Goal: Task Accomplishment & Management: Manage account settings

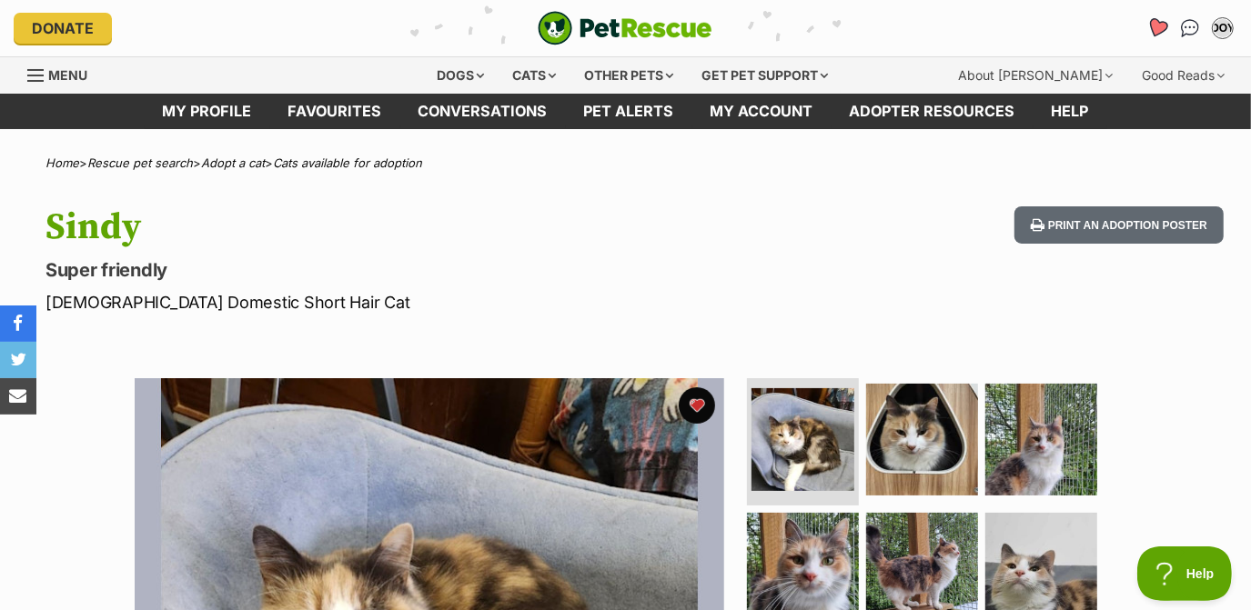
click at [1156, 25] on icon "Favourites" at bounding box center [1157, 27] width 22 height 21
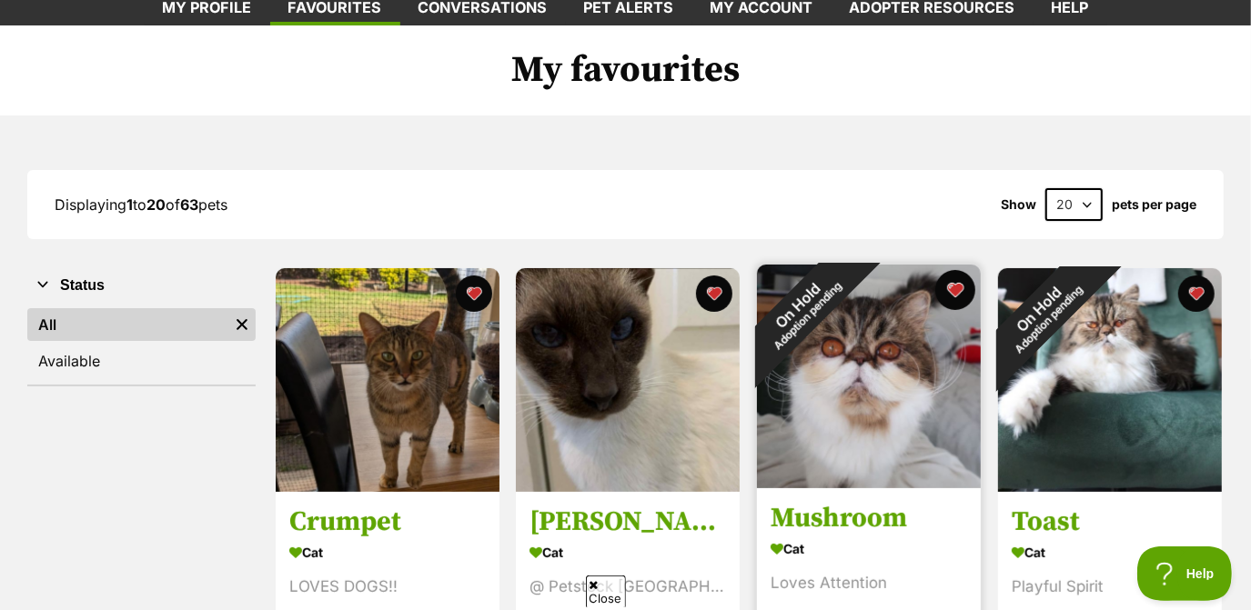
click at [952, 295] on button "favourite" at bounding box center [955, 290] width 40 height 40
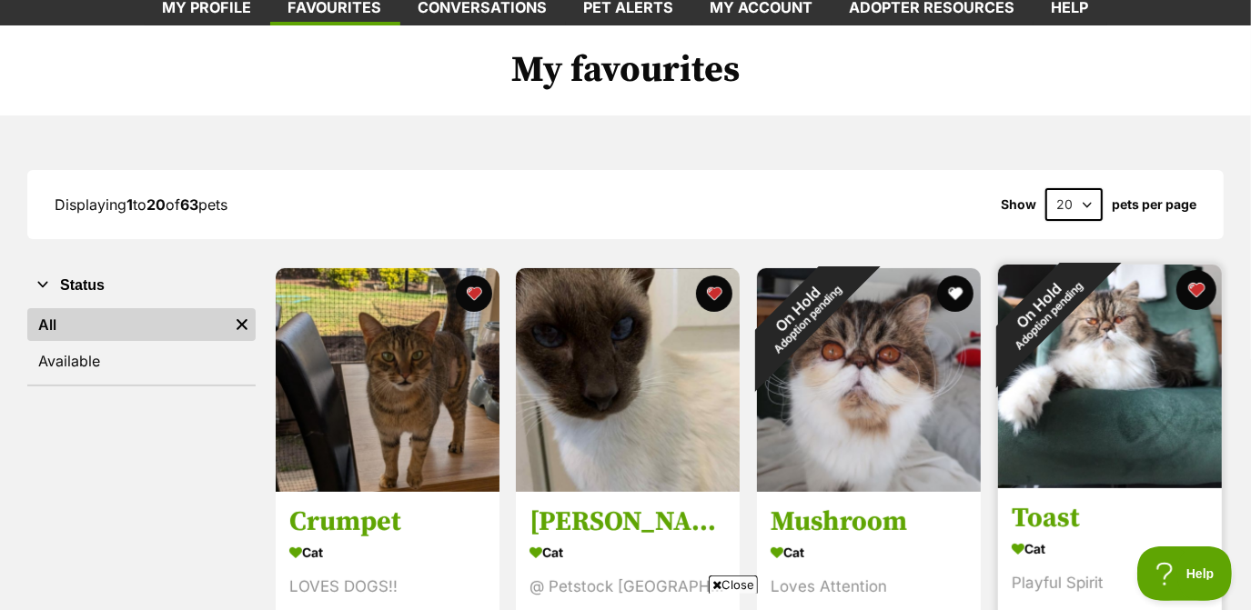
click at [1198, 295] on button "favourite" at bounding box center [1196, 290] width 40 height 40
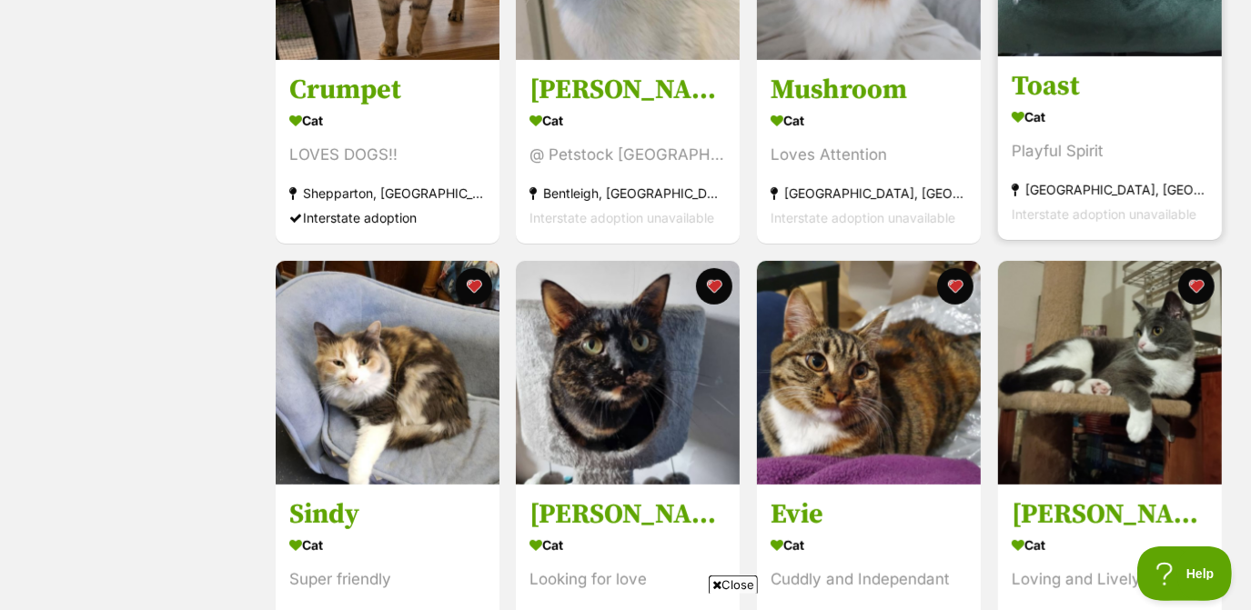
scroll to position [534, 0]
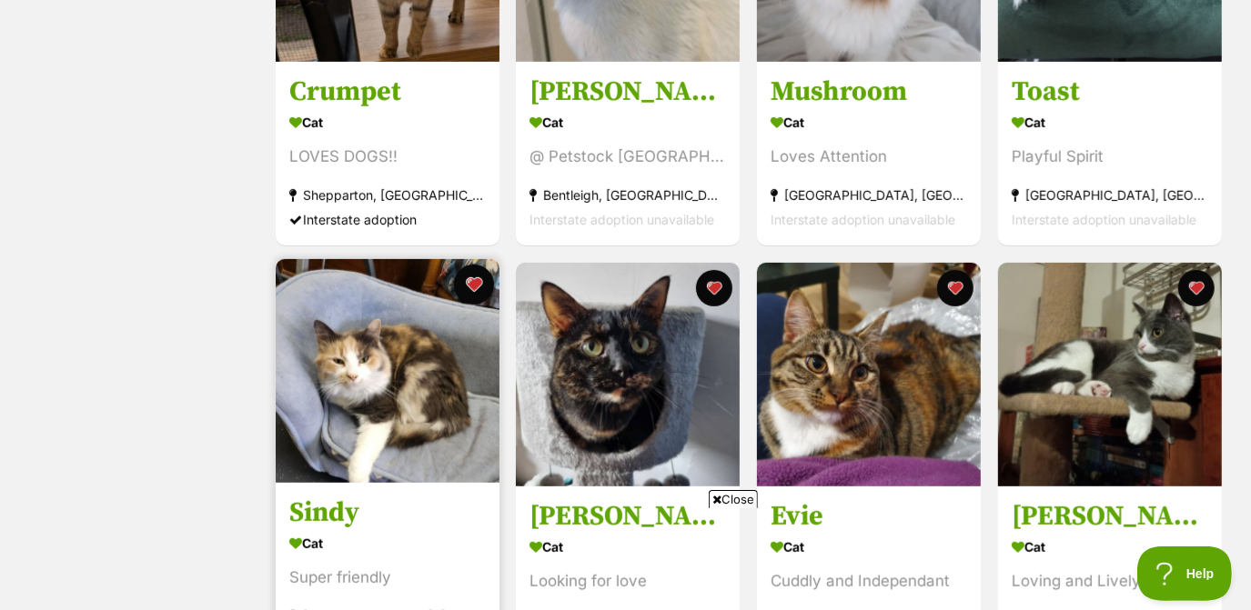
click at [479, 290] on button "favourite" at bounding box center [473, 285] width 40 height 40
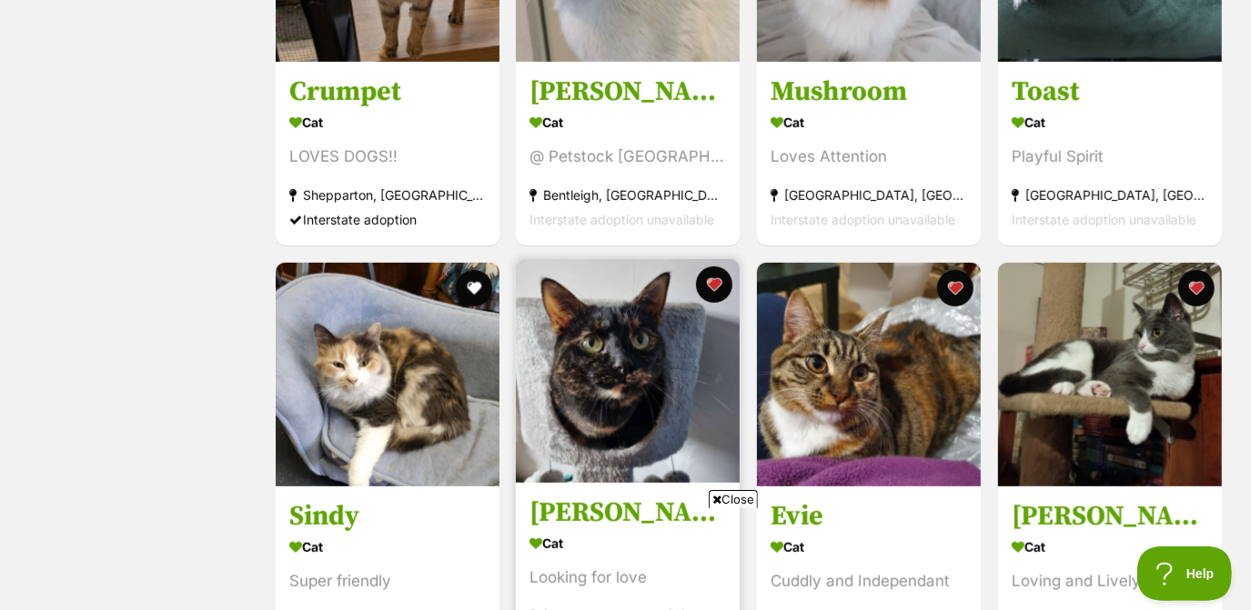
click at [619, 389] on img at bounding box center [628, 371] width 224 height 224
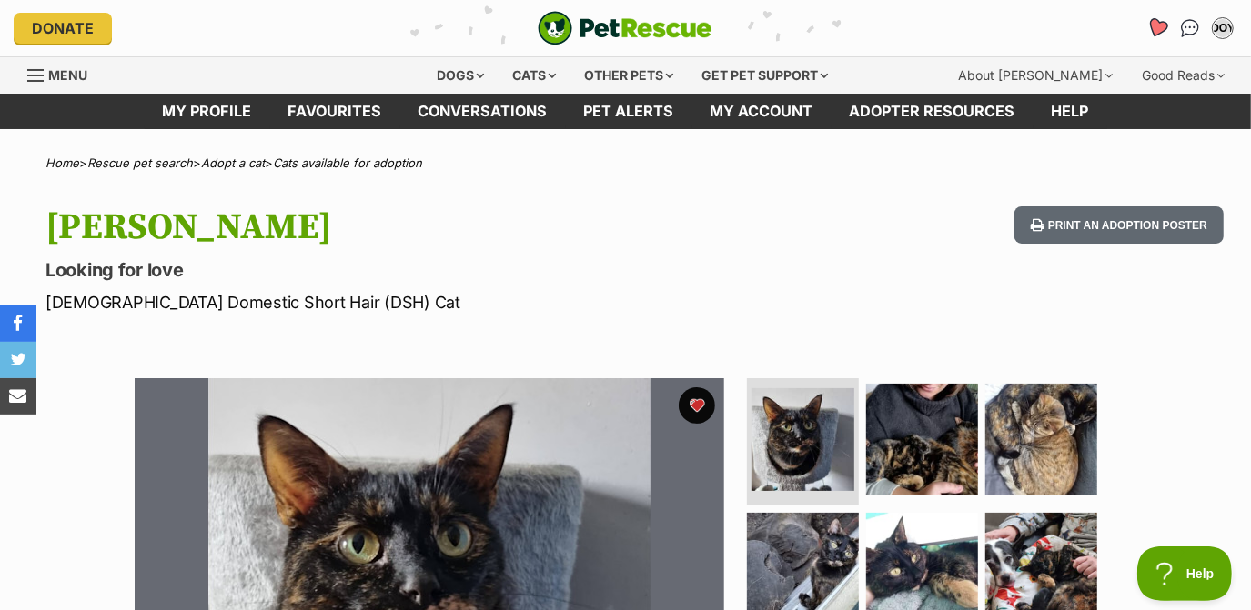
click at [1145, 29] on icon "Favourites" at bounding box center [1157, 28] width 25 height 24
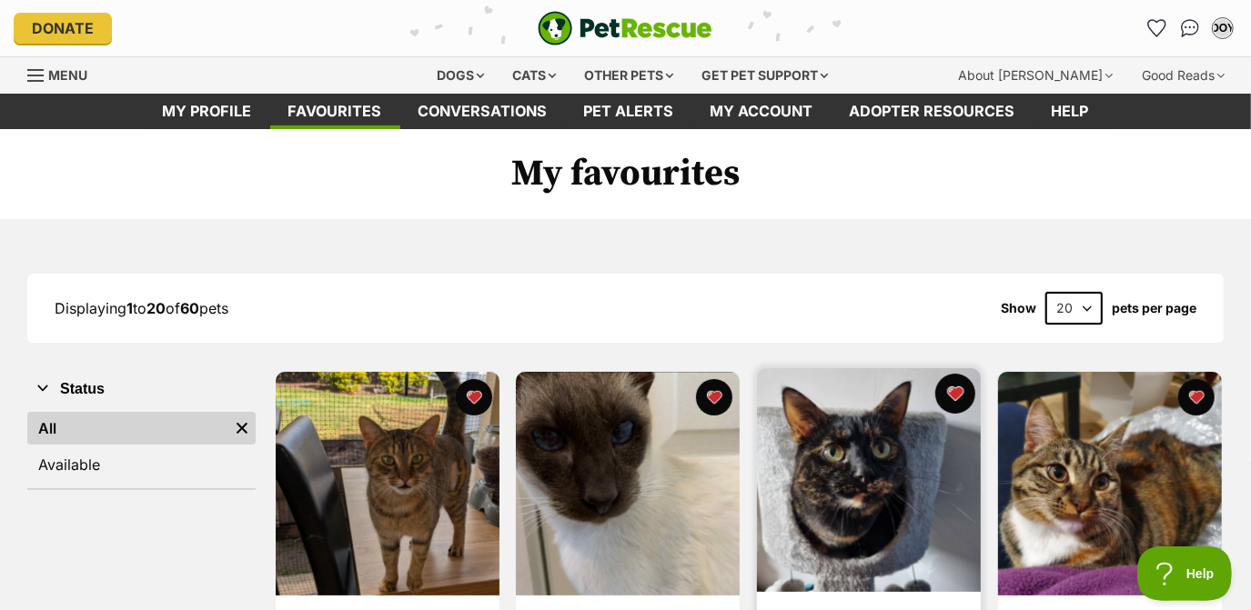
click at [955, 389] on button "favourite" at bounding box center [955, 394] width 40 height 40
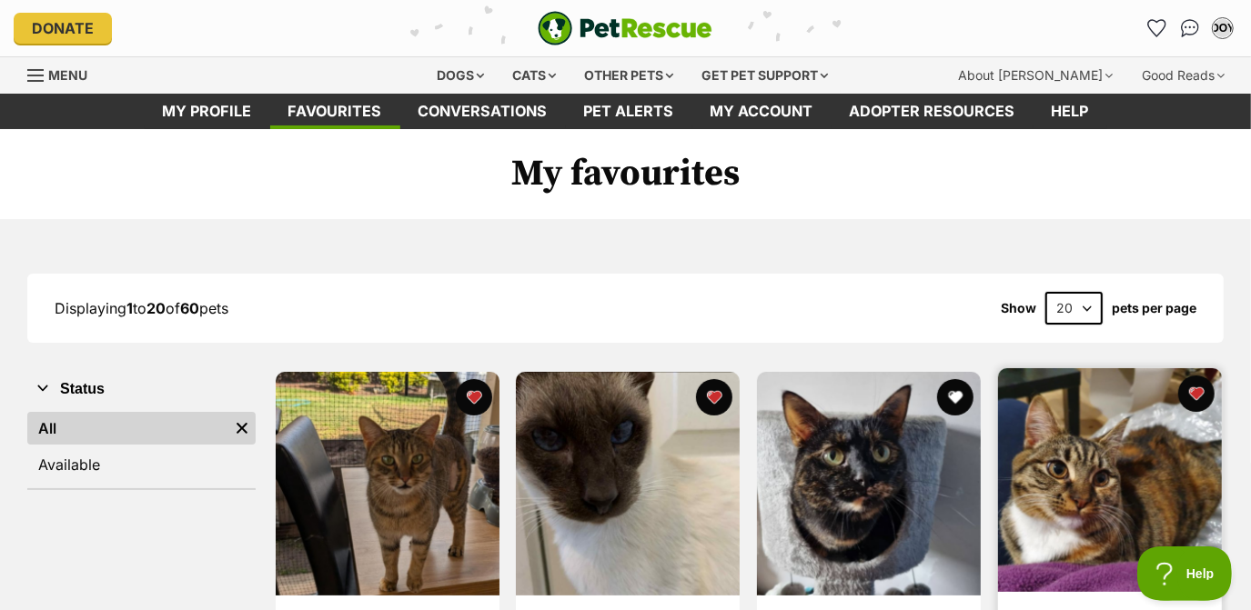
click at [1053, 416] on img at bounding box center [1110, 480] width 224 height 224
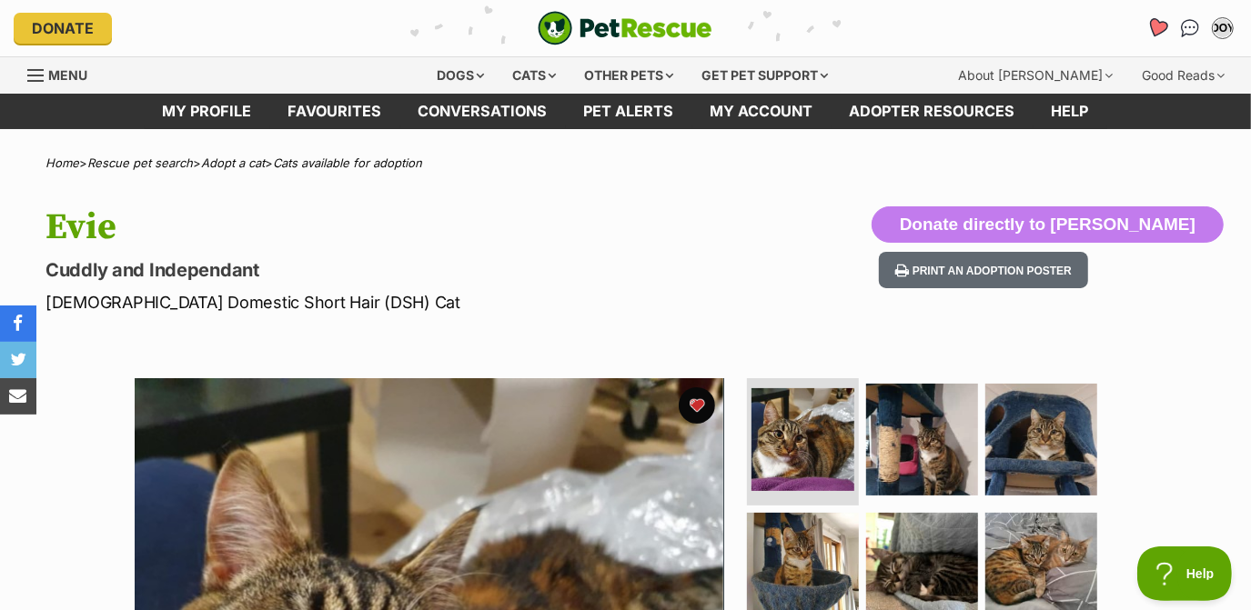
click at [1159, 30] on icon "Favourites" at bounding box center [1157, 27] width 22 height 21
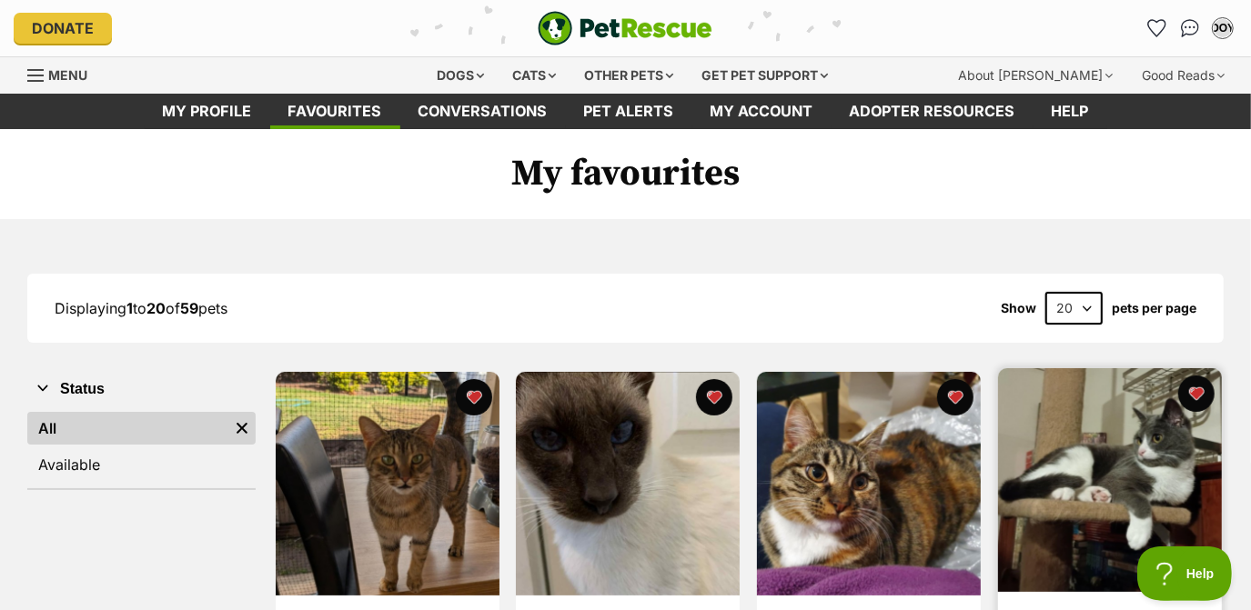
click at [1061, 442] on img at bounding box center [1110, 480] width 224 height 224
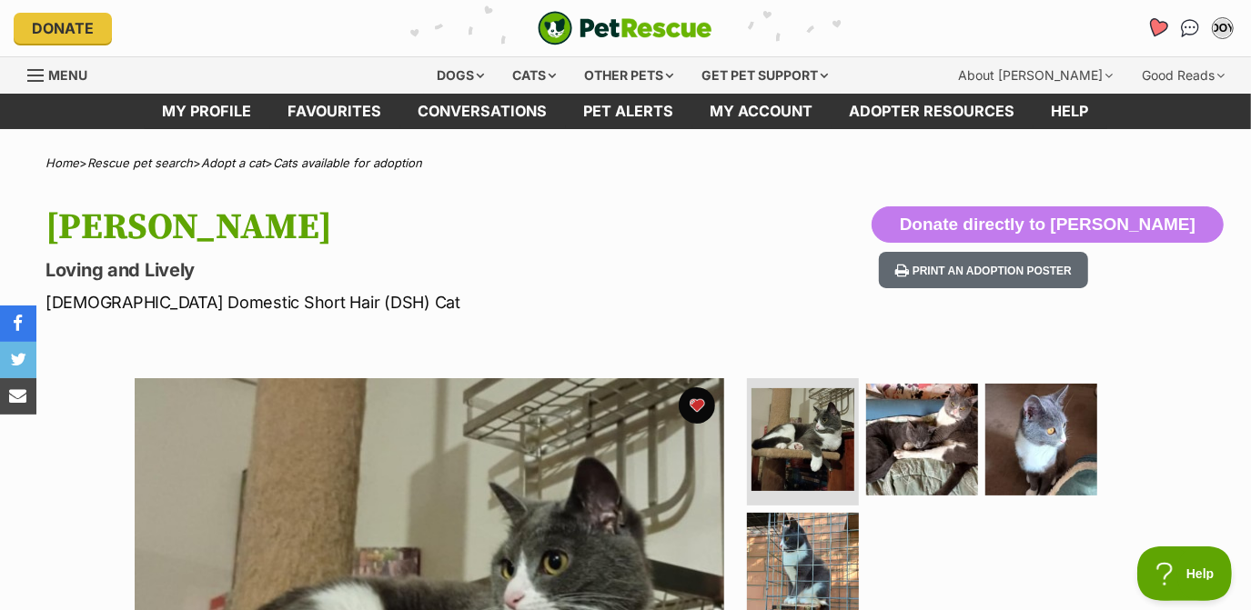
click at [1159, 29] on icon "Favourites" at bounding box center [1157, 27] width 22 height 21
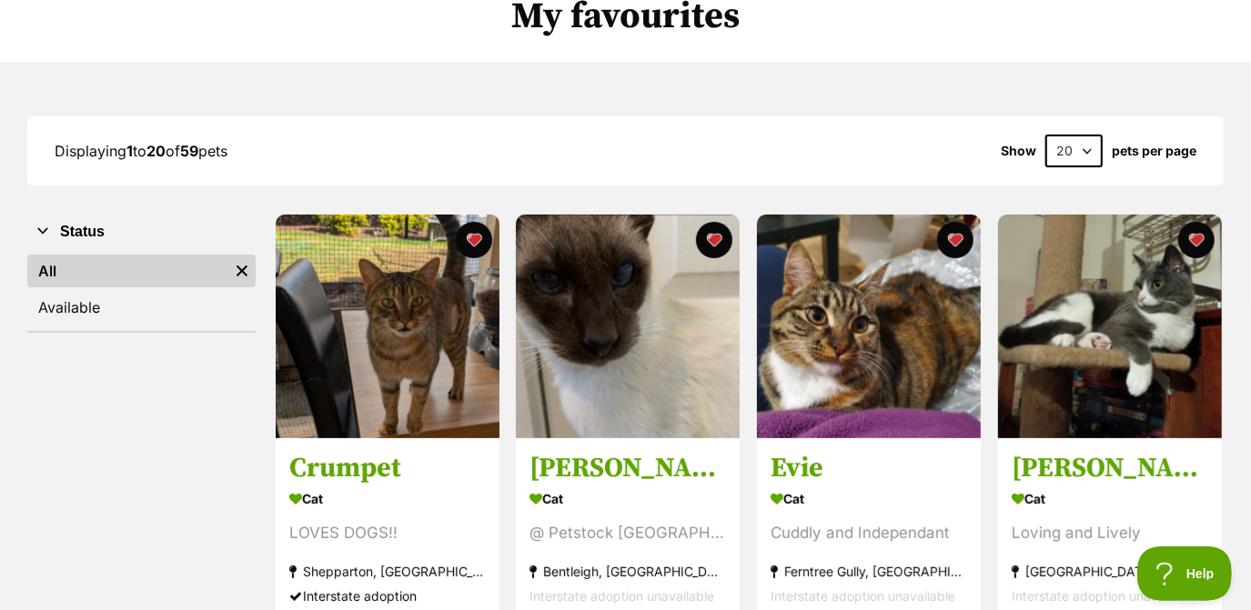
scroll to position [169, 0]
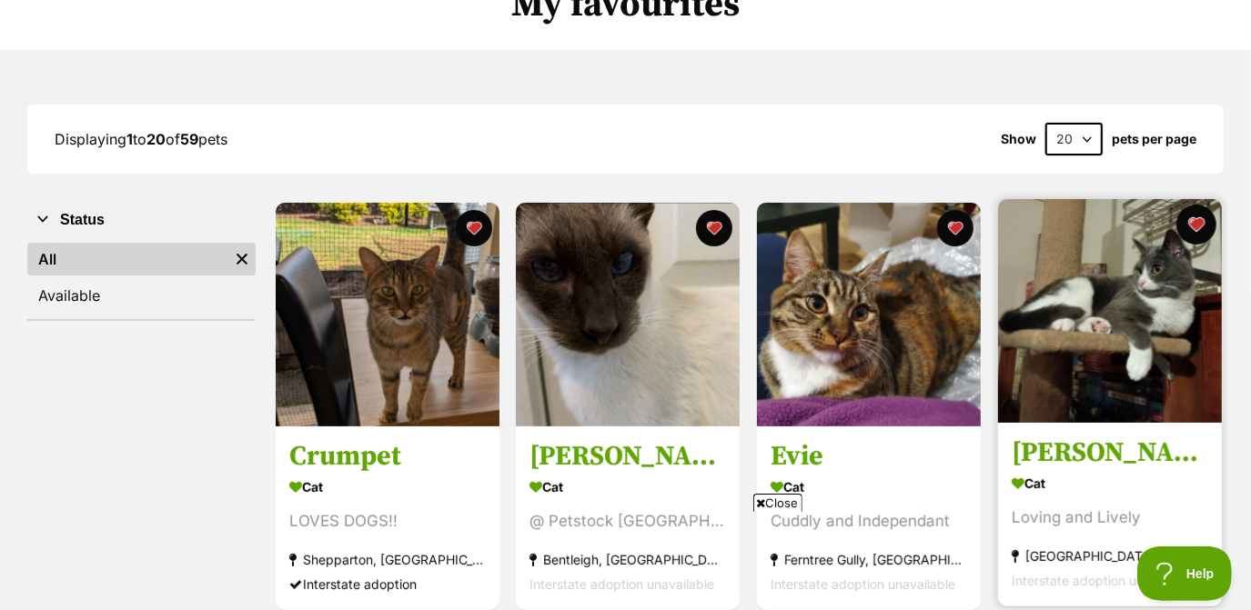
click at [1193, 228] on button "favourite" at bounding box center [1196, 225] width 40 height 40
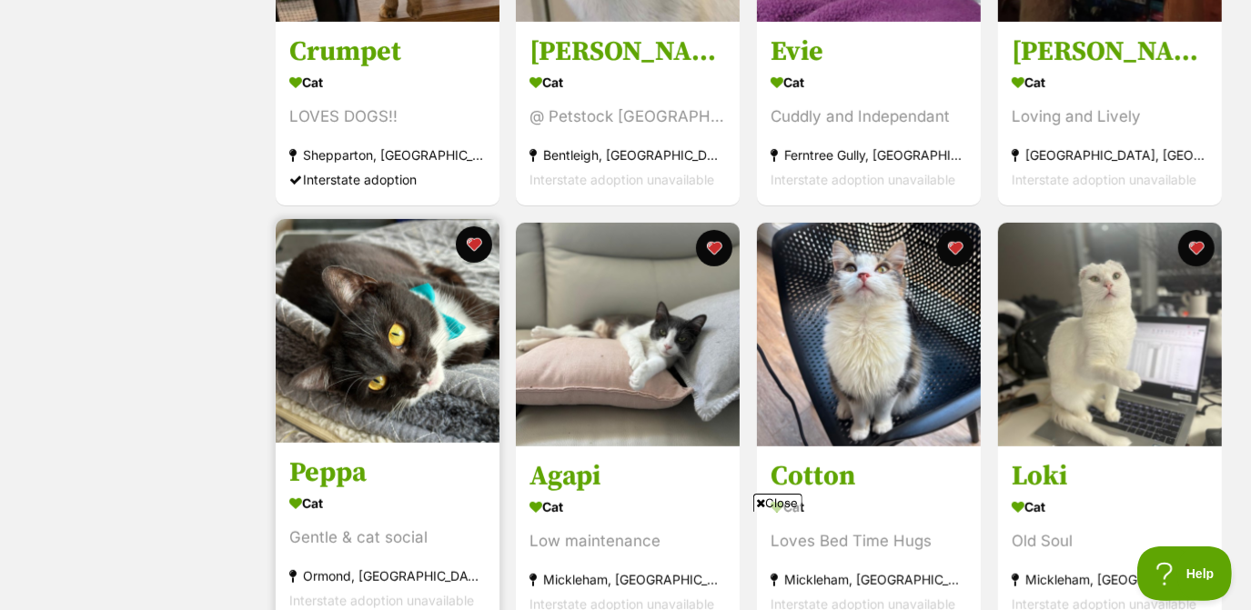
scroll to position [582, 0]
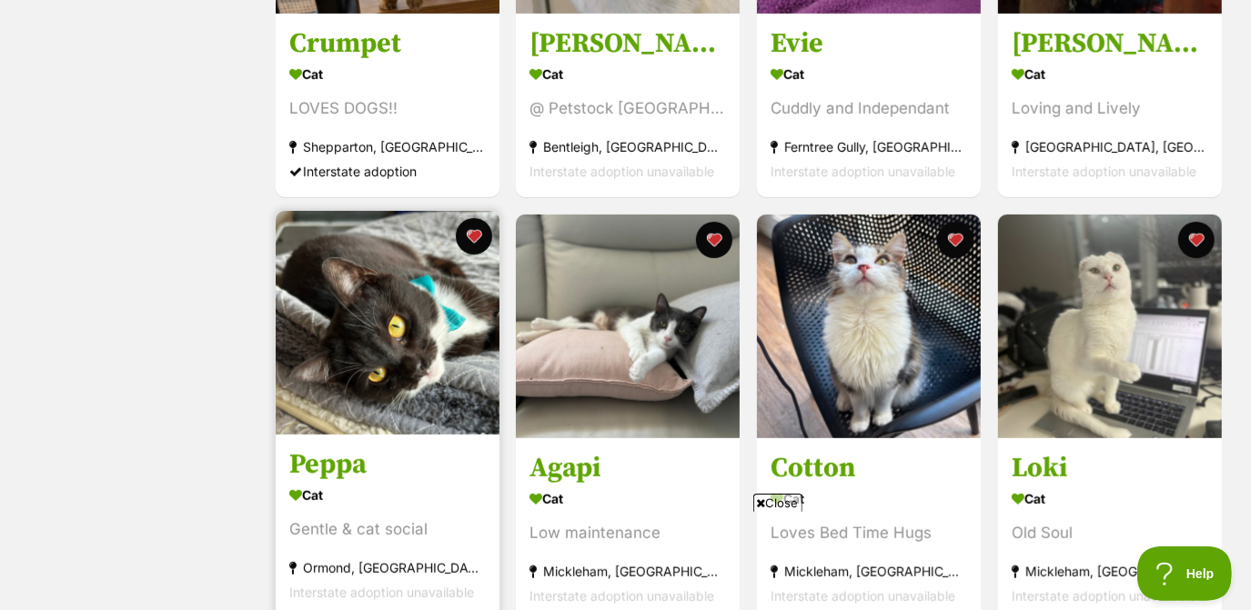
click at [399, 400] on img at bounding box center [388, 323] width 224 height 224
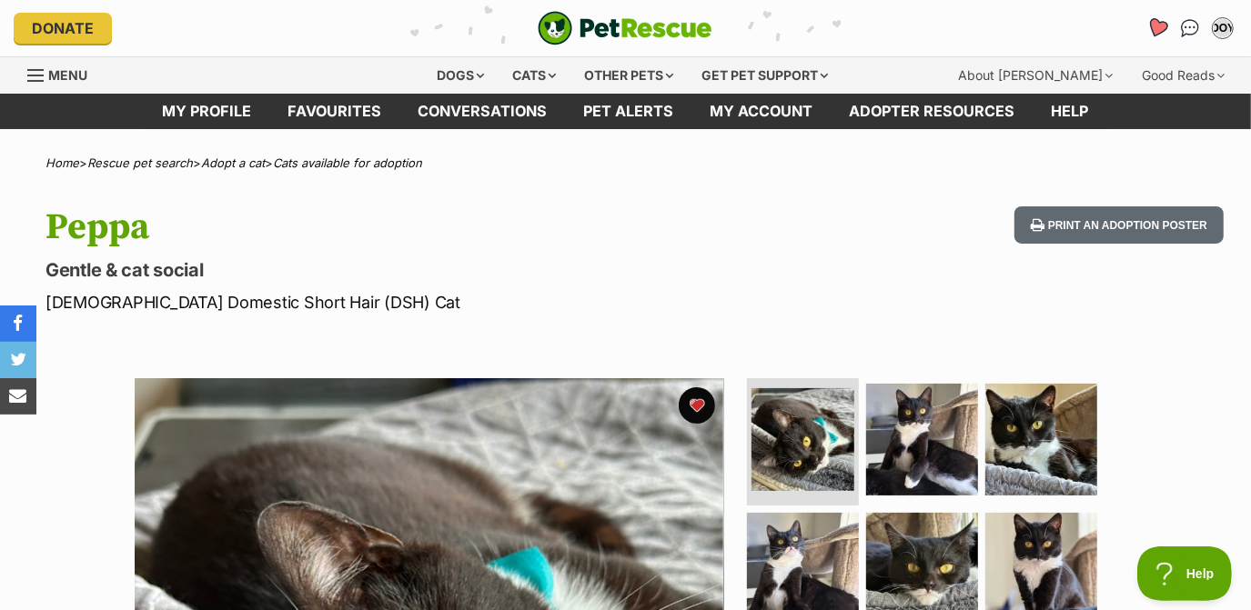
click at [1169, 33] on link "Favourites" at bounding box center [1156, 28] width 37 height 37
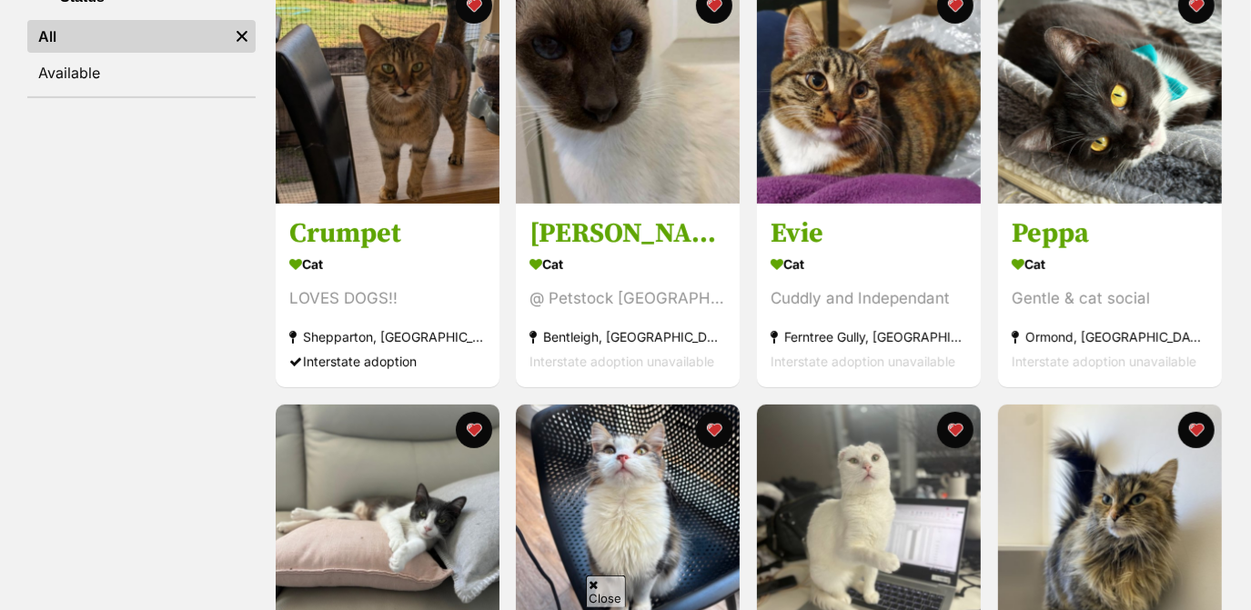
scroll to position [388, 0]
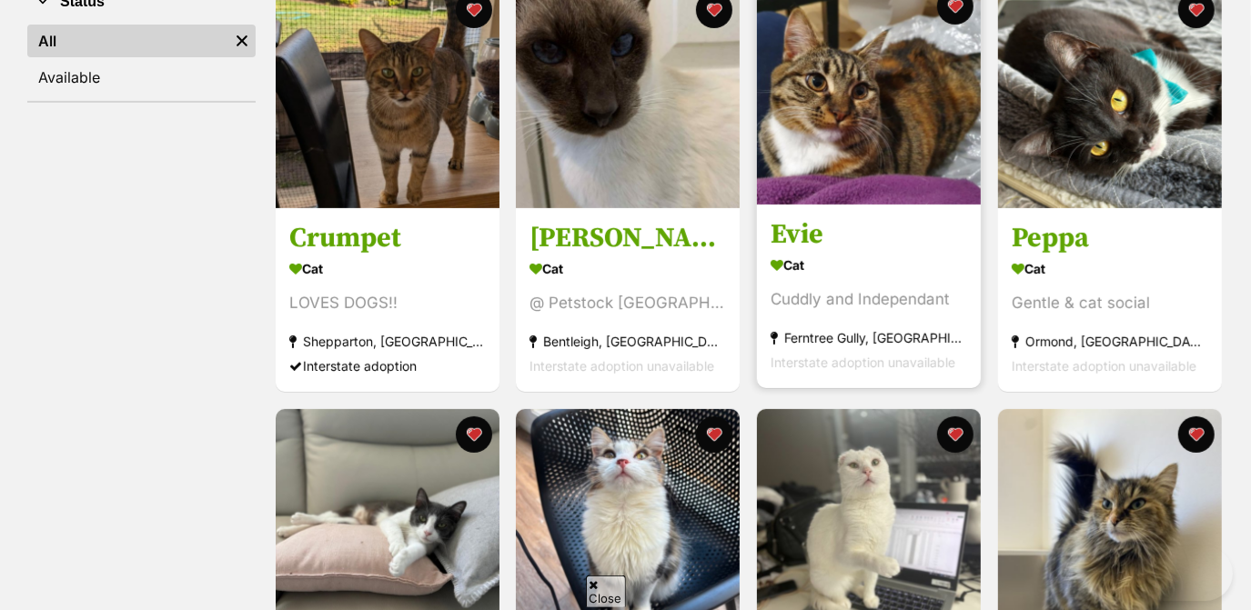
click at [944, 180] on img at bounding box center [869, 93] width 224 height 224
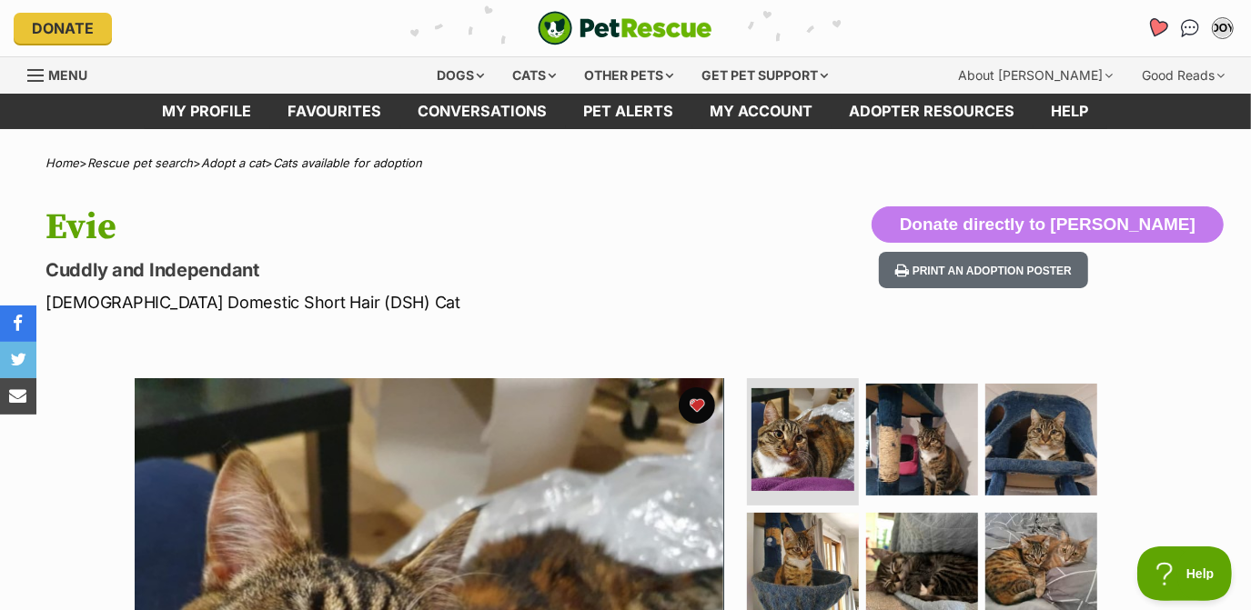
click at [1159, 37] on icon "Favourites" at bounding box center [1157, 28] width 25 height 24
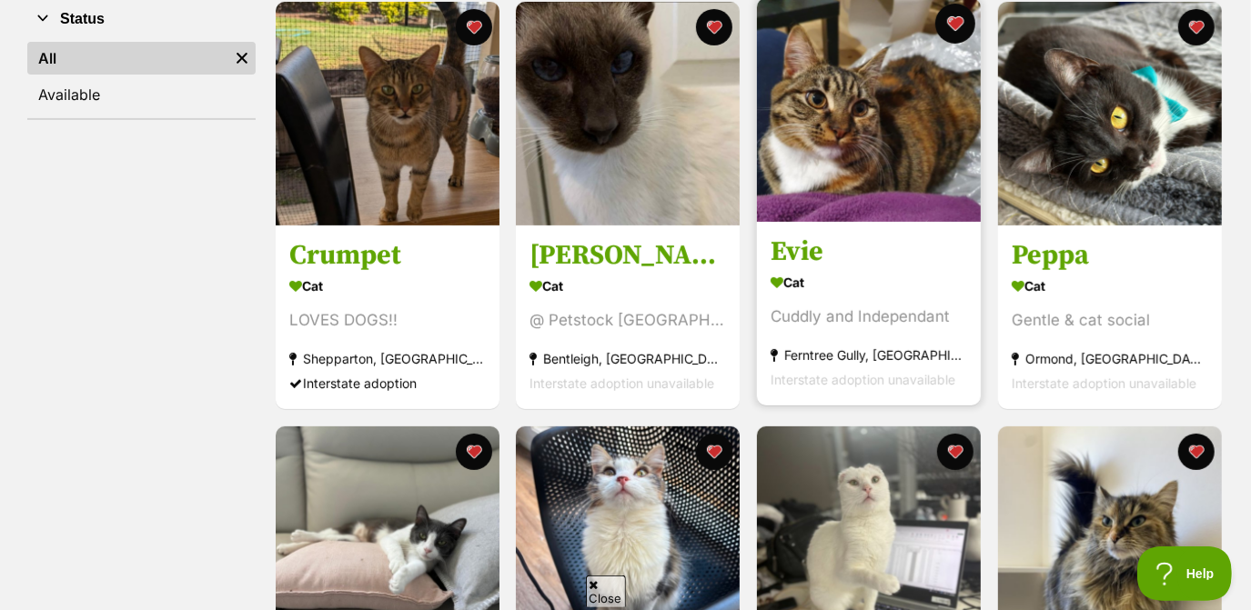
click at [965, 33] on button "favourite" at bounding box center [955, 24] width 40 height 40
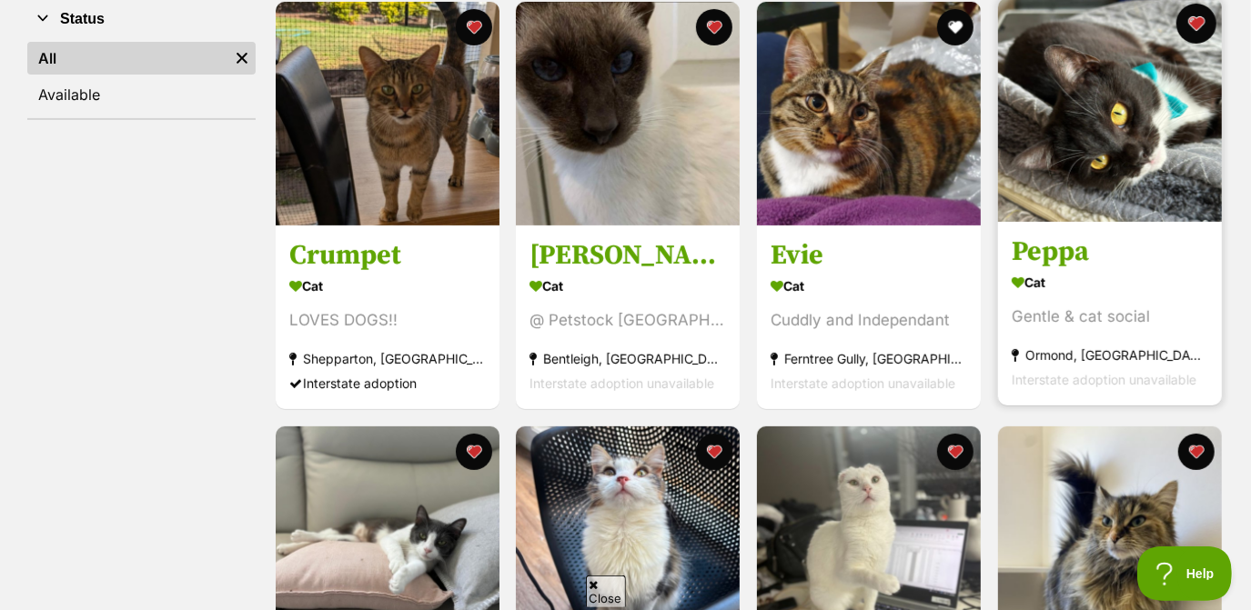
click at [1191, 25] on button "favourite" at bounding box center [1196, 24] width 40 height 40
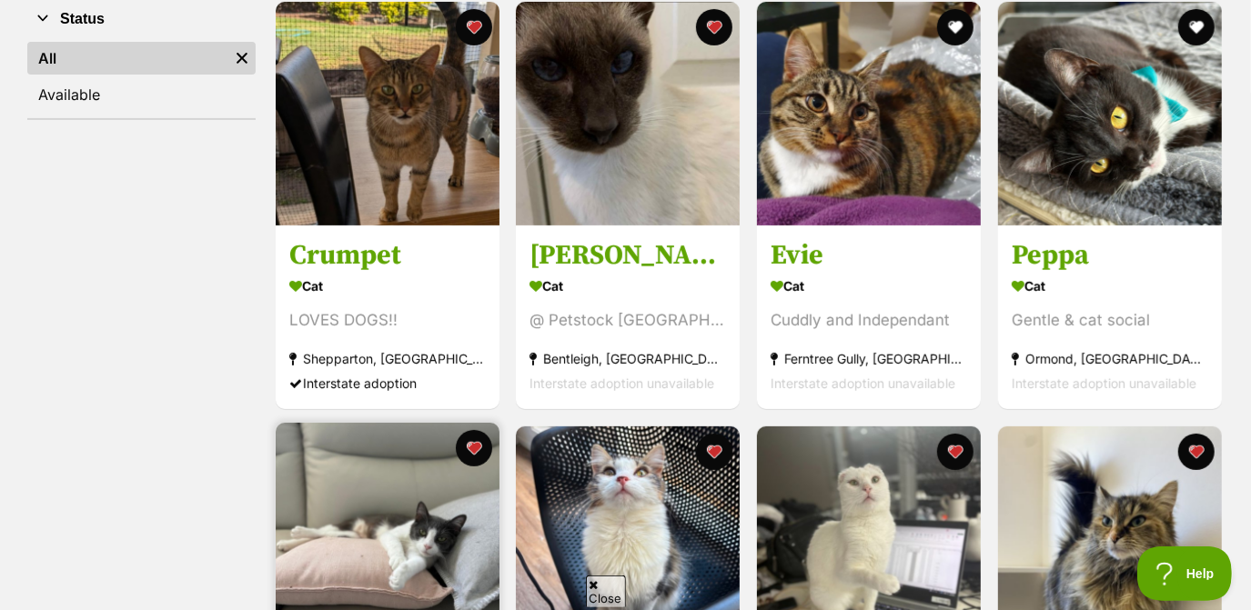
click at [431, 546] on img at bounding box center [388, 535] width 224 height 224
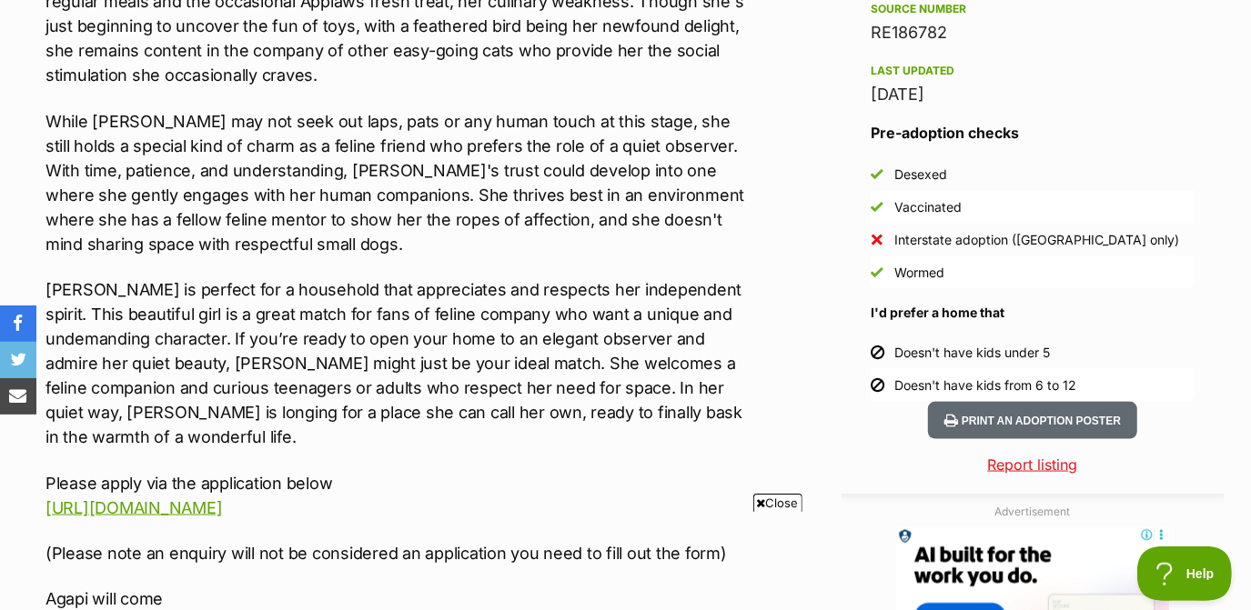
click at [609, 358] on p "Agapi is perfect for a household that appreciates and respects her independent …" at bounding box center [395, 363] width 700 height 172
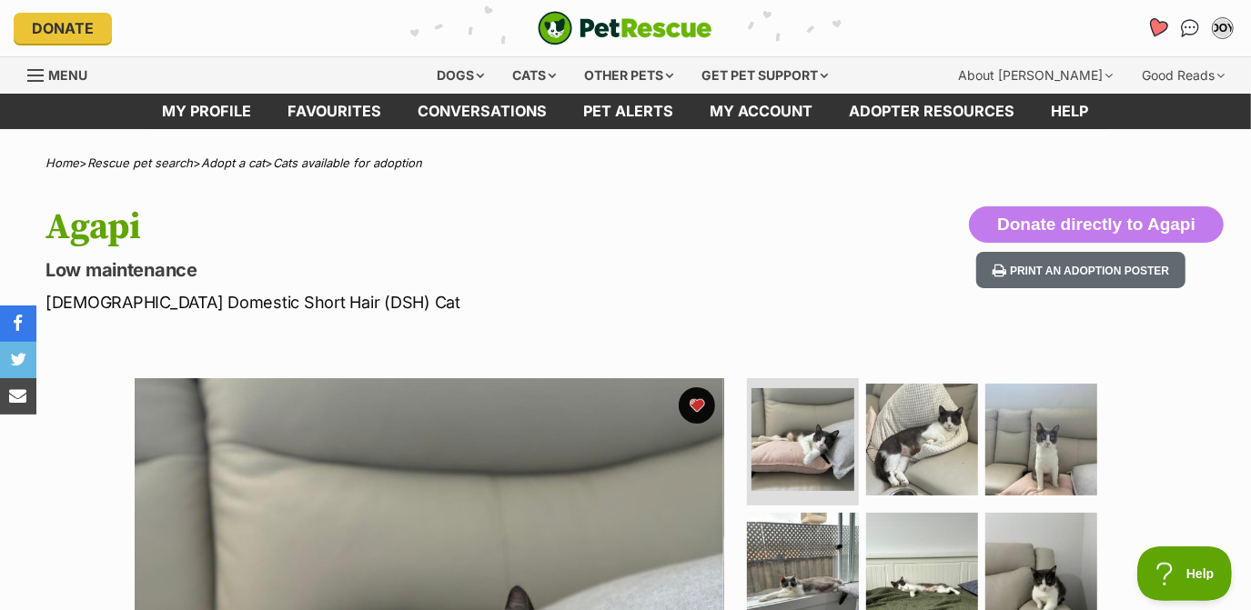
click at [1164, 27] on icon "Favourites" at bounding box center [1157, 27] width 22 height 21
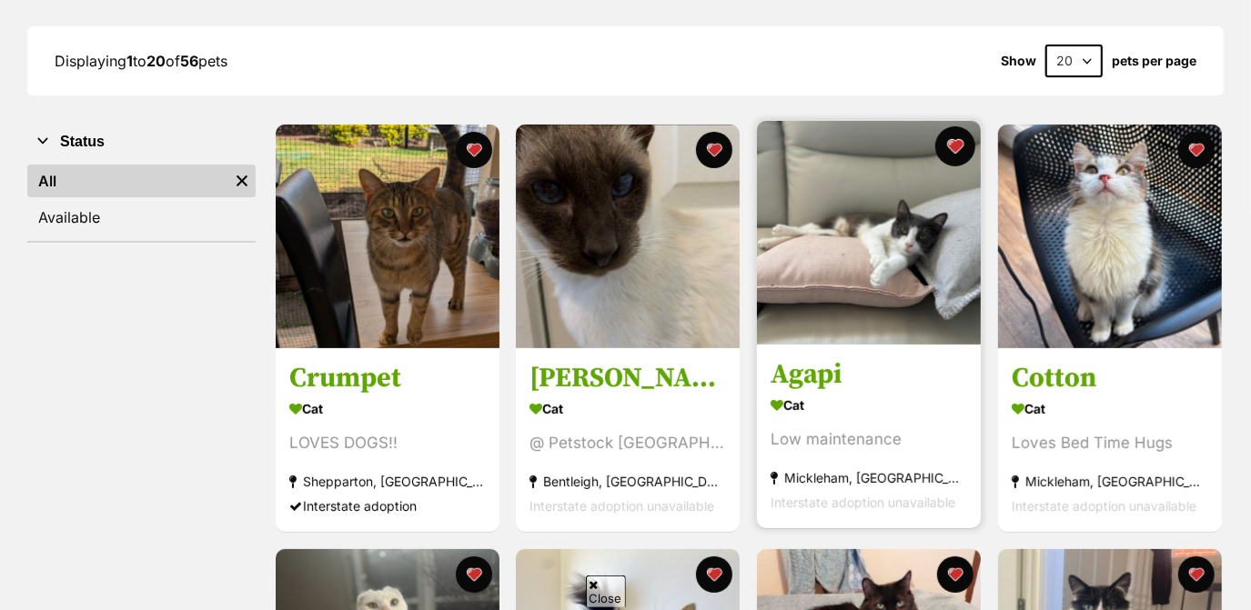
click at [951, 151] on button "favourite" at bounding box center [955, 146] width 40 height 40
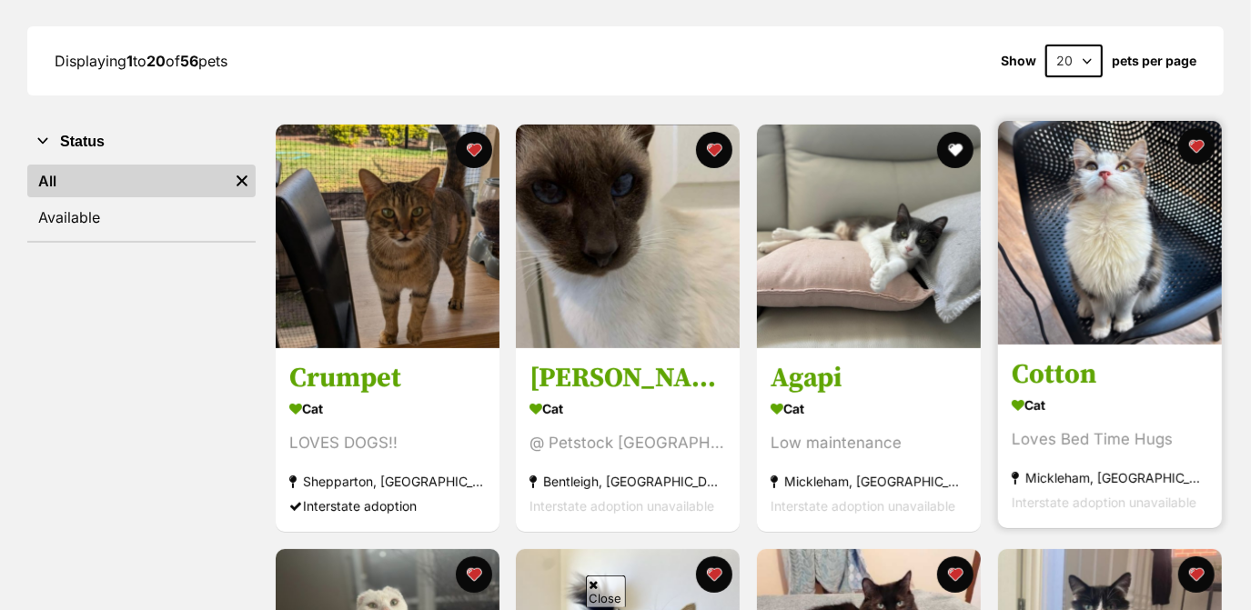
click at [1105, 244] on img at bounding box center [1110, 233] width 224 height 224
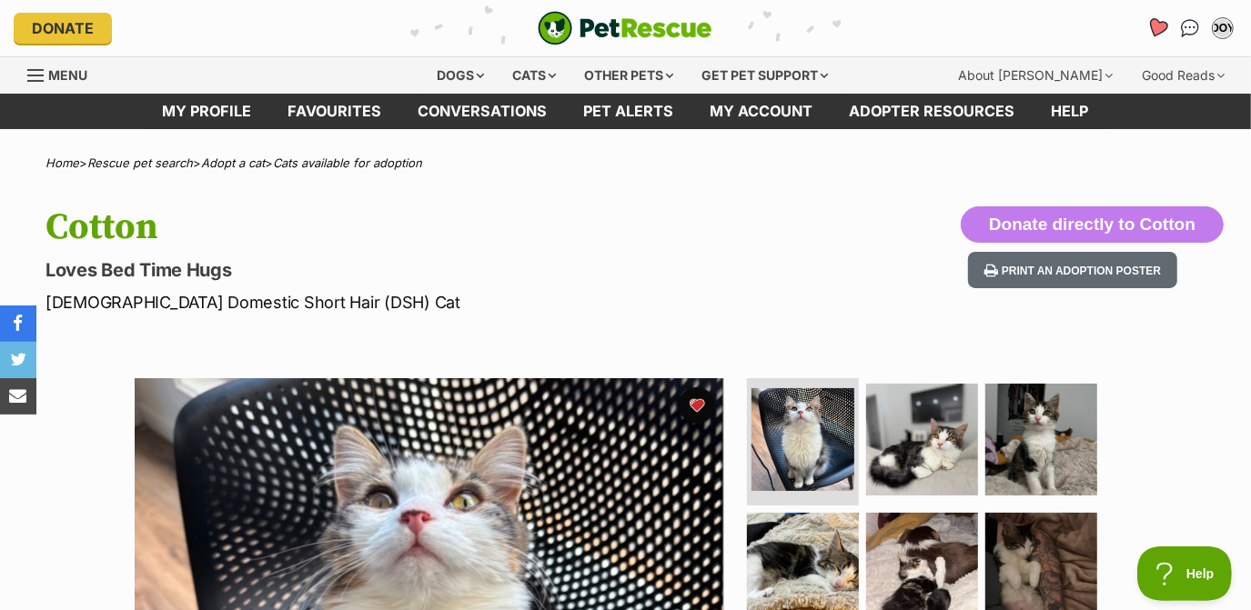
click at [1162, 22] on icon "Favourites" at bounding box center [1157, 27] width 22 height 21
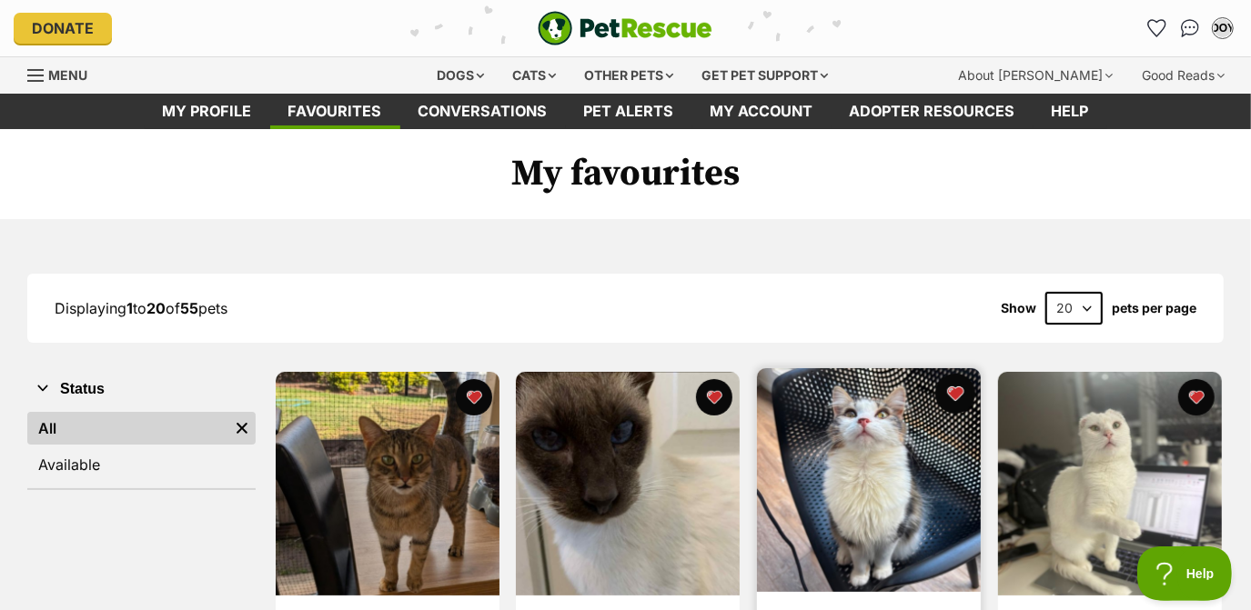
click at [952, 394] on button "favourite" at bounding box center [955, 394] width 40 height 40
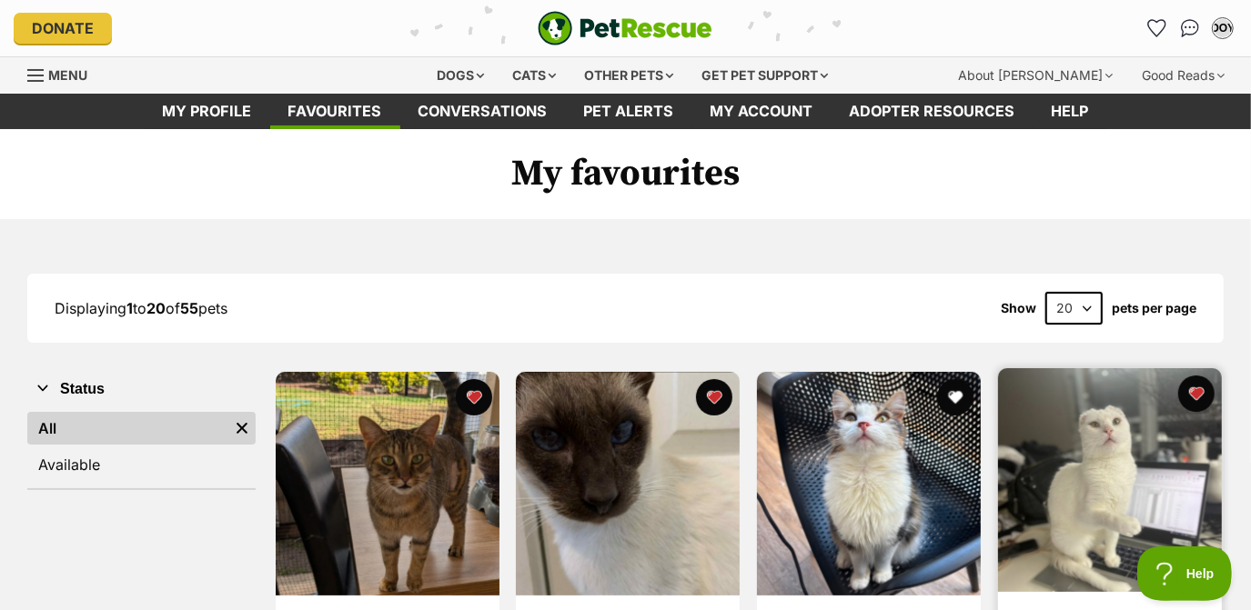
click at [1054, 413] on img at bounding box center [1110, 480] width 224 height 224
